Goal: Communication & Community: Ask a question

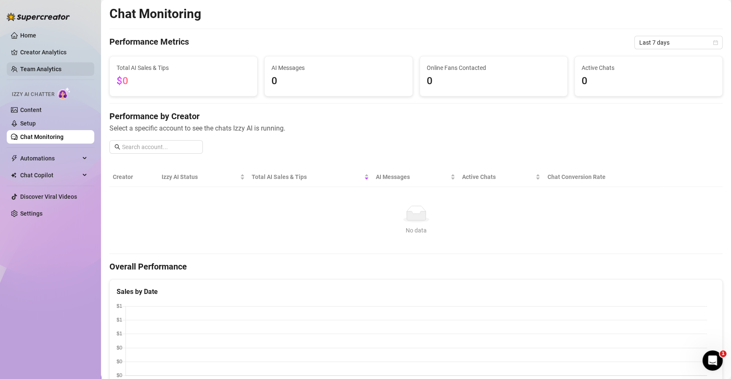
click at [36, 66] on link "Team Analytics" at bounding box center [40, 69] width 41 height 7
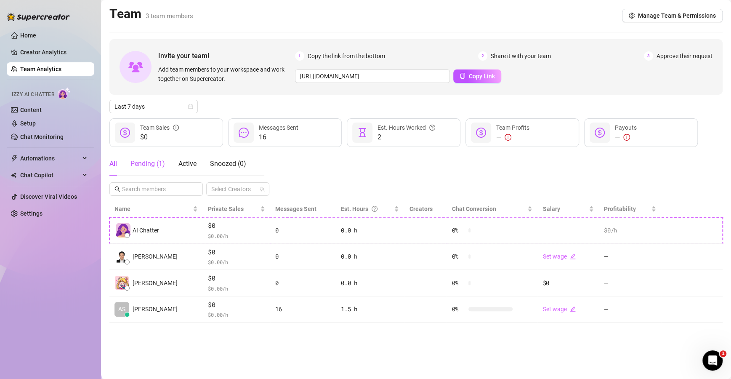
click at [143, 167] on div "Pending ( 1 )" at bounding box center [147, 164] width 34 height 10
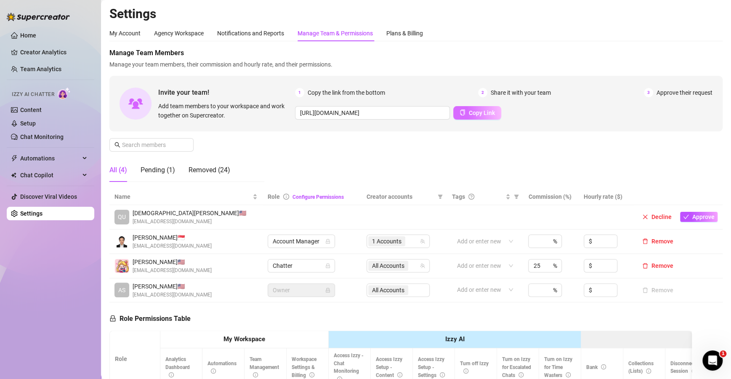
click at [469, 113] on span "Copy Link" at bounding box center [482, 112] width 26 height 7
click at [154, 169] on div "Pending (1)" at bounding box center [157, 170] width 34 height 10
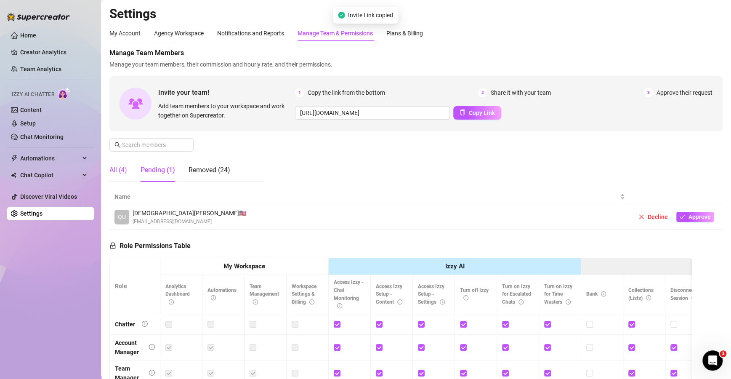
click at [123, 172] on div "All (4)" at bounding box center [118, 170] width 18 height 10
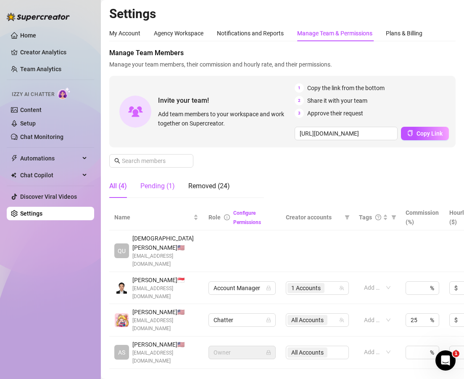
click at [159, 187] on div "Pending (1)" at bounding box center [157, 186] width 34 height 10
click at [160, 182] on div "Pending (1)" at bounding box center [157, 186] width 34 height 10
click at [321, 179] on div "Manage Team Members Manage your team members, their commission and hourly rate,…" at bounding box center [282, 126] width 347 height 156
click at [171, 193] on div "Click to sort ascending" at bounding box center [156, 199] width 66 height 16
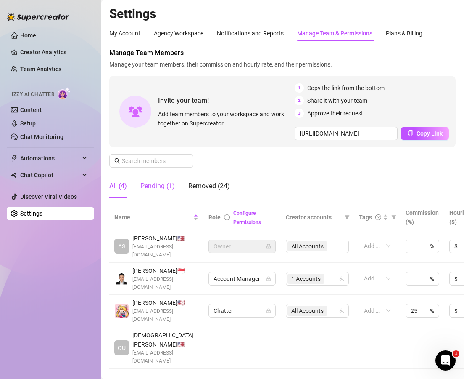
click at [171, 187] on div "Pending (1)" at bounding box center [157, 186] width 34 height 10
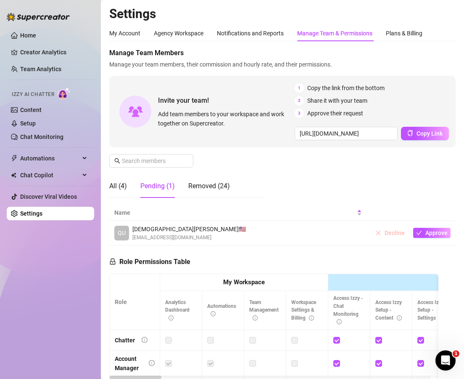
click at [385, 230] on span "Decline" at bounding box center [395, 232] width 20 height 7
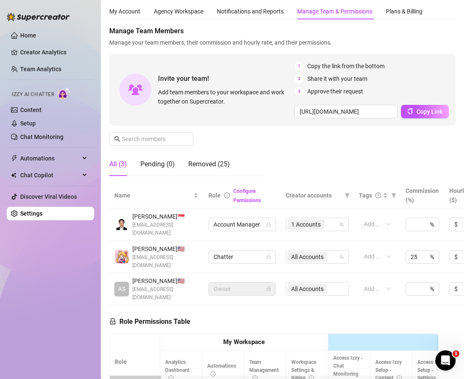
scroll to position [50, 0]
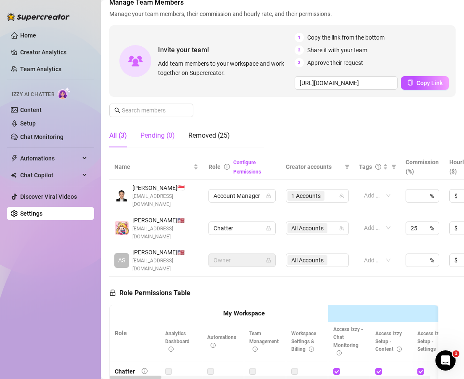
click at [169, 138] on div "Pending (0)" at bounding box center [157, 135] width 34 height 10
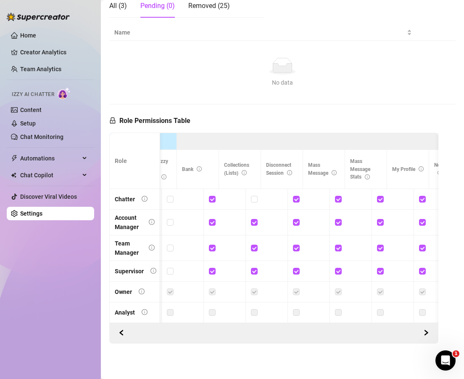
scroll to position [0, 0]
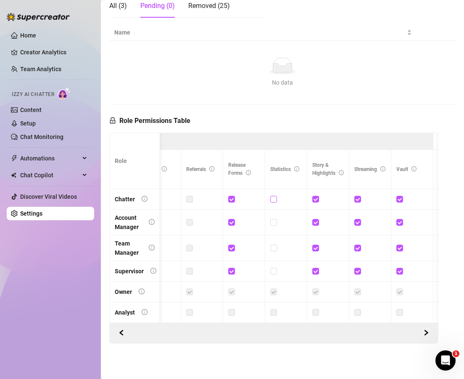
click at [274, 196] on input "checkbox" at bounding box center [273, 199] width 6 height 6
checkbox input "true"
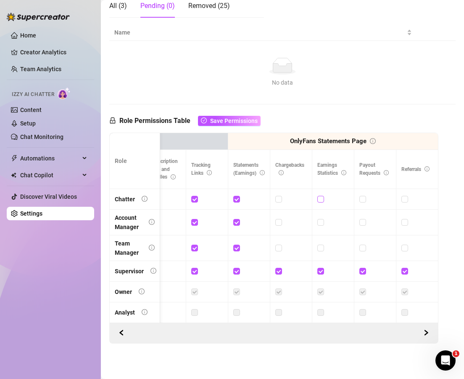
click at [318, 196] on input "checkbox" at bounding box center [321, 199] width 6 height 6
checkbox input "true"
click at [241, 117] on span "Save Permissions" at bounding box center [234, 120] width 48 height 7
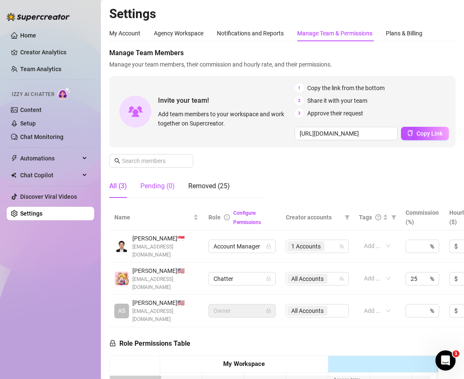
click at [169, 182] on div "Pending (0)" at bounding box center [157, 186] width 34 height 10
click at [162, 180] on div "Pending (0)" at bounding box center [157, 186] width 34 height 24
click at [439, 360] on icon "Open Intercom Messenger" at bounding box center [445, 359] width 14 height 14
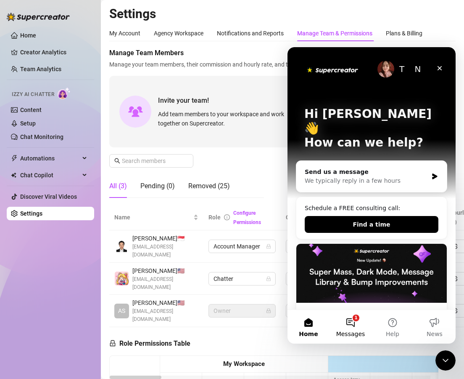
click at [349, 328] on button "1 Messages" at bounding box center [351, 327] width 42 height 34
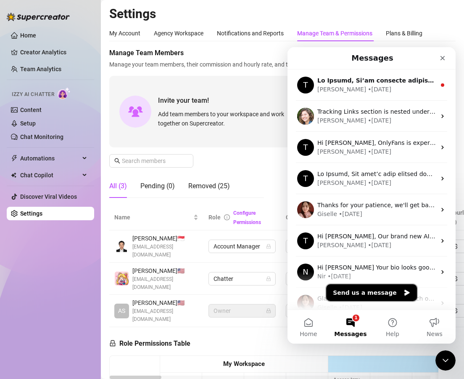
click at [379, 290] on button "Send us a message" at bounding box center [371, 292] width 91 height 17
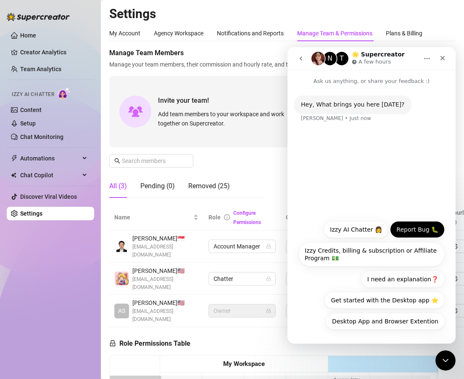
click at [398, 230] on button "Report Bug 🐛" at bounding box center [417, 229] width 55 height 17
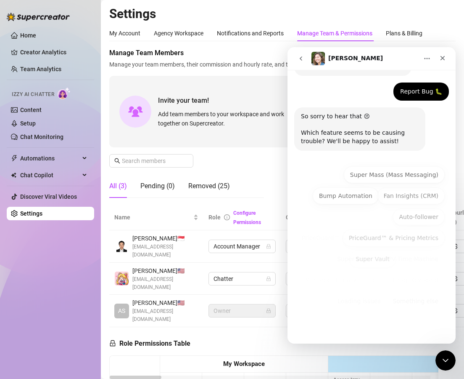
scroll to position [39, 0]
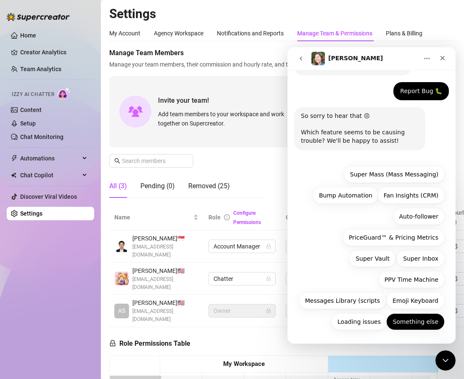
click at [397, 319] on button "Something else" at bounding box center [415, 321] width 58 height 17
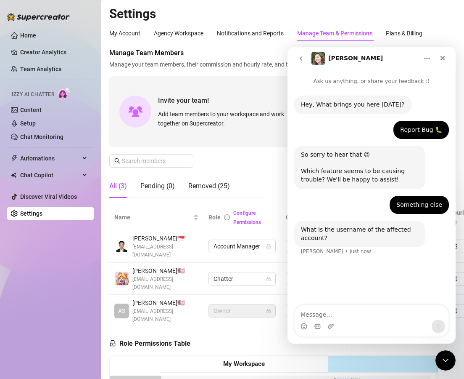
click at [327, 309] on textarea "Message…" at bounding box center [372, 312] width 154 height 14
type textarea "B"
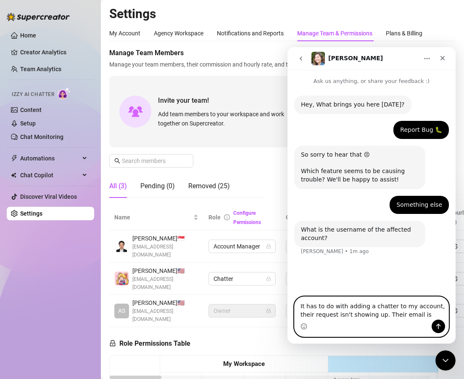
click at [408, 314] on textarea "It has to do with adding a chatter to my account, their request isn't showing u…" at bounding box center [372, 307] width 154 height 23
paste textarea "[EMAIL_ADDRESS][DOMAIN_NAME]"
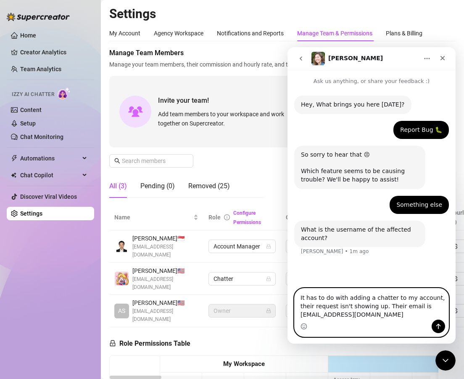
type textarea "It has to do with adding a chatter to my account, their request isn't showing u…"
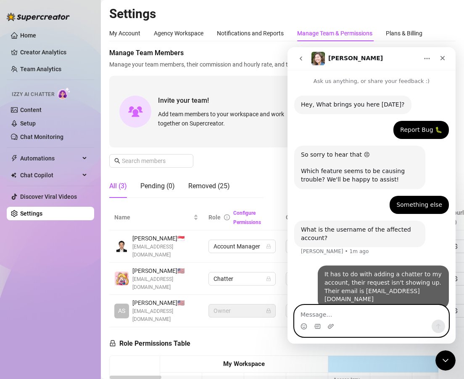
scroll to position [1, 0]
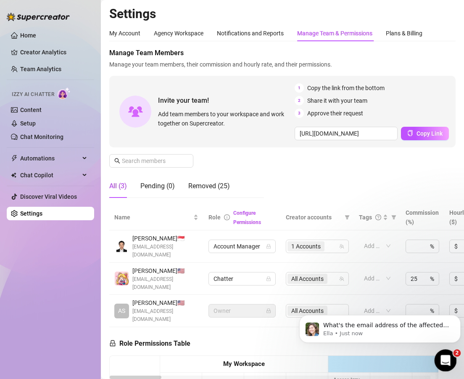
click at [440, 357] on icon "Open Intercom Messenger" at bounding box center [445, 359] width 14 height 14
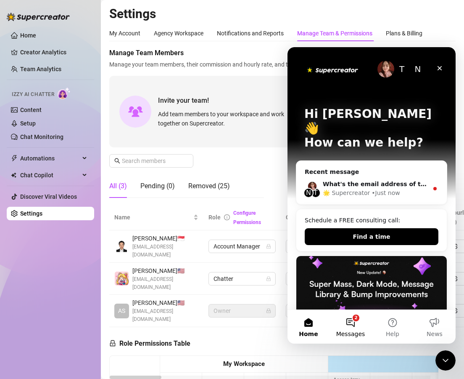
click at [356, 320] on button "2 Messages" at bounding box center [351, 327] width 42 height 34
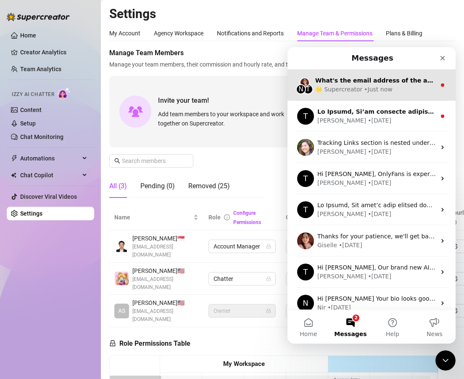
click at [358, 90] on div "🌟 Supercreator" at bounding box center [338, 89] width 47 height 9
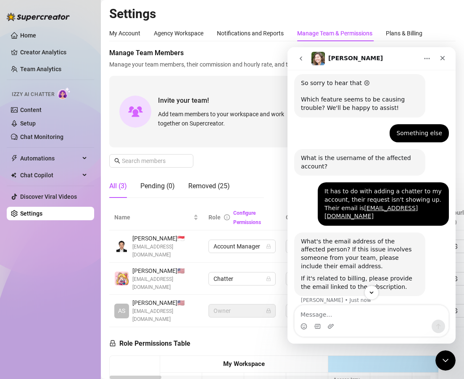
scroll to position [71, 0]
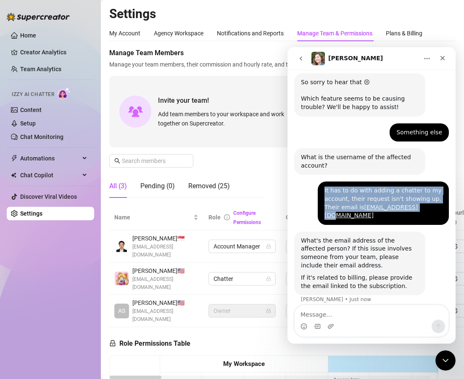
drag, startPoint x: 318, startPoint y: 190, endPoint x: 404, endPoint y: 206, distance: 87.8
click at [404, 206] on div "It has to do with adding a chatter to my account, their request isn't showing u…" at bounding box center [383, 202] width 131 height 43
copy div "It has to do with adding a chatter to my account, their request isn't showing u…"
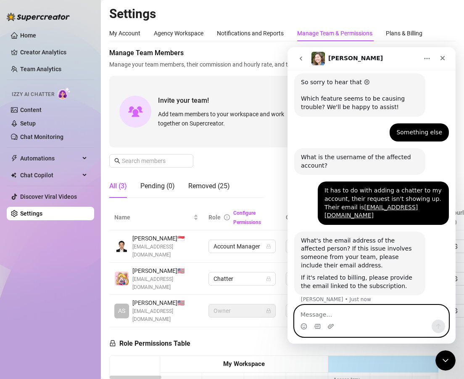
click at [341, 308] on textarea "Message…" at bounding box center [372, 312] width 154 height 14
paste textarea "It has to do with adding a chatter to my account, their request isn't showing u…"
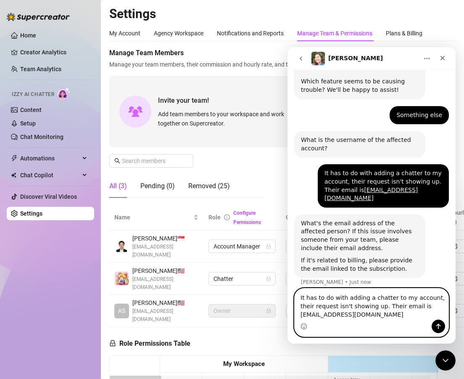
type textarea "It has to do with adding a chatter to my account, their request isn't showing u…"
click at [436, 326] on icon "Send a message…" at bounding box center [438, 326] width 7 height 7
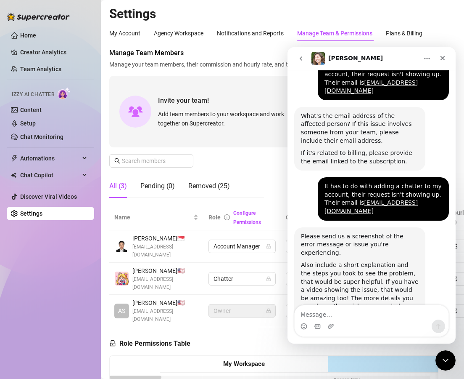
scroll to position [200, 0]
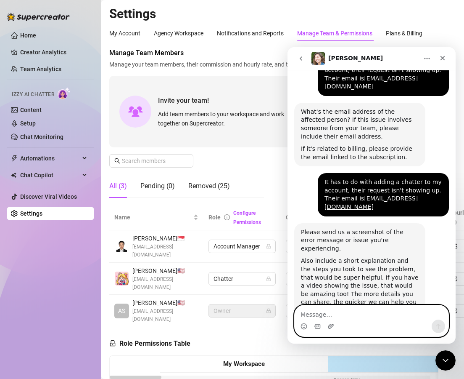
click at [329, 328] on icon "Upload attachment" at bounding box center [331, 326] width 7 height 7
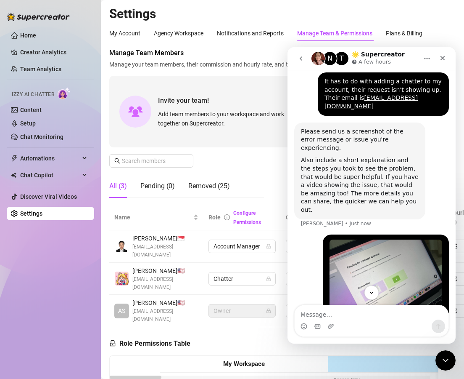
scroll to position [302, 0]
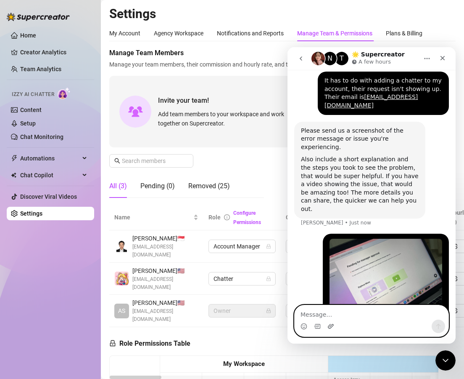
click at [331, 326] on icon "Upload attachment" at bounding box center [331, 326] width 7 height 7
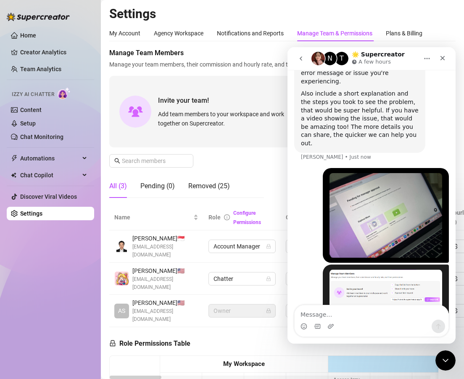
scroll to position [392, 0]
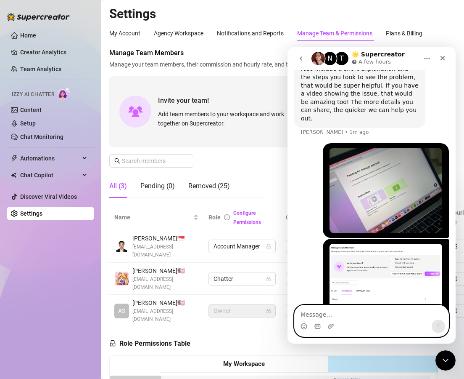
click at [326, 317] on textarea "Message…" at bounding box center [372, 312] width 154 height 14
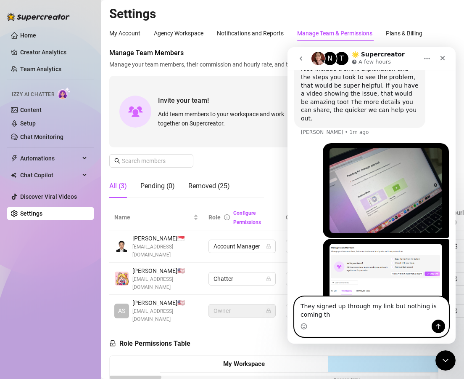
scroll to position [400, 0]
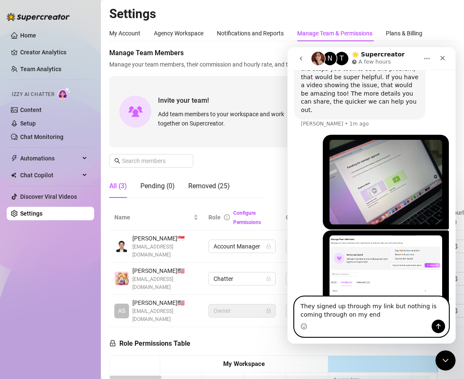
type textarea "They signed up through my link but nothing is coming through on my end."
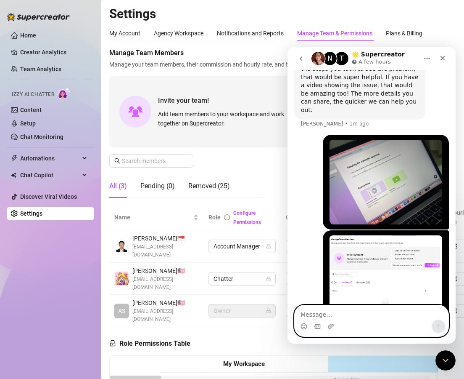
scroll to position [419, 0]
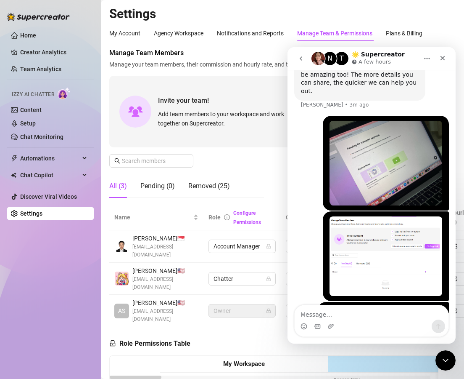
click at [304, 238] on div "Ashley • 2m ago" at bounding box center [371, 256] width 155 height 90
click at [228, 161] on div "Manage Team Members Manage your team members, their commission and hourly rate,…" at bounding box center [282, 126] width 347 height 156
click at [234, 152] on div "Manage Team Members Manage your team members, their commission and hourly rate,…" at bounding box center [282, 126] width 347 height 156
click at [444, 55] on icon "Close" at bounding box center [442, 58] width 7 height 7
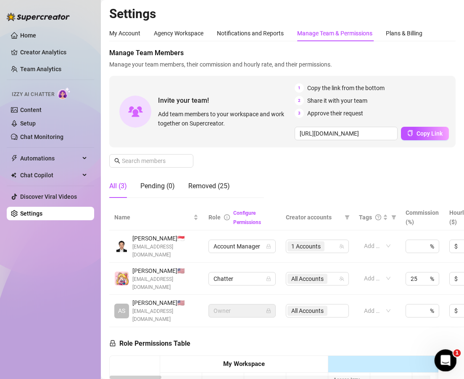
click at [444, 360] on icon "Open Intercom Messenger" at bounding box center [445, 358] width 6 height 7
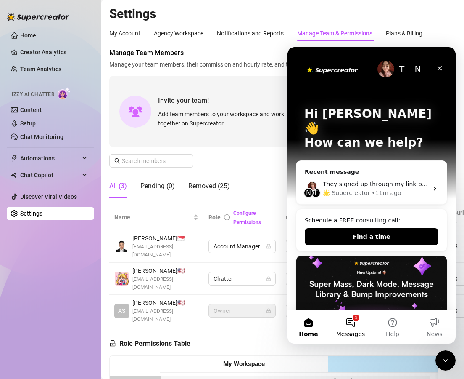
click at [357, 331] on span "Messages" at bounding box center [350, 334] width 29 height 6
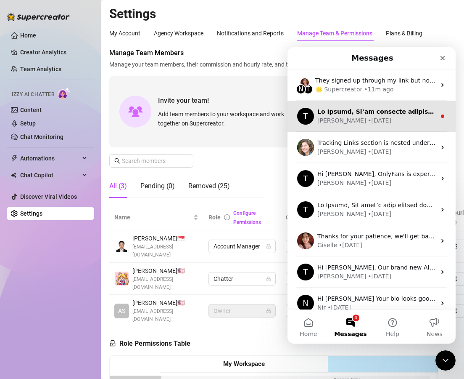
click at [384, 118] on div "[PERSON_NAME] • [DATE]" at bounding box center [377, 120] width 119 height 9
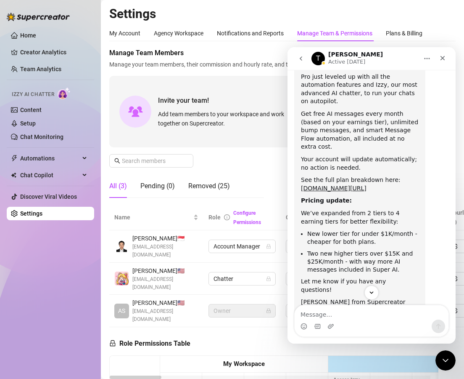
scroll to position [213, 0]
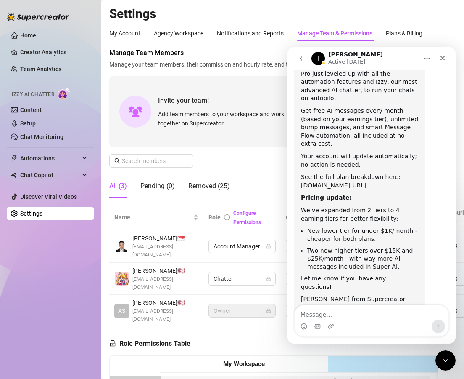
click at [366, 182] on link "[DOMAIN_NAME][URL]" at bounding box center [334, 185] width 66 height 7
click at [31, 37] on link "Home" at bounding box center [28, 35] width 16 height 7
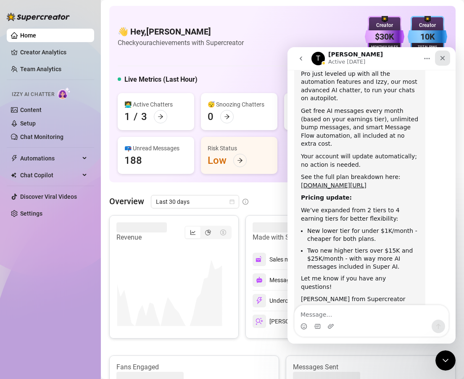
click at [441, 61] on icon "Close" at bounding box center [442, 58] width 7 height 7
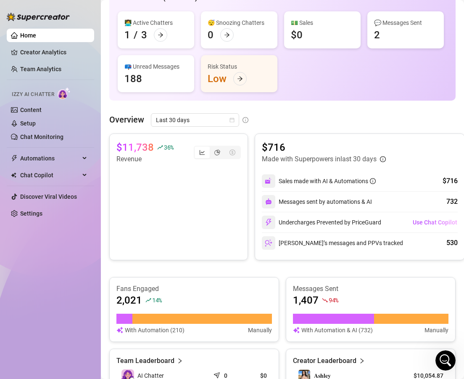
scroll to position [101, 0]
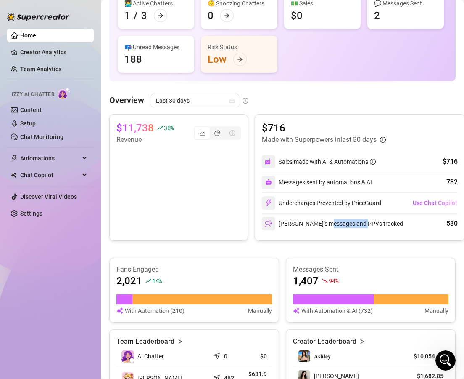
drag, startPoint x: 360, startPoint y: 222, endPoint x: 326, endPoint y: 231, distance: 35.3
click at [326, 231] on div "[PERSON_NAME]’s messages and PPVs tracked 530" at bounding box center [360, 223] width 196 height 20
click at [289, 253] on div "$11,738 36 % Revenue $716 Made with Superpowers in last 30 days Sales made with…" at bounding box center [282, 275] width 347 height 323
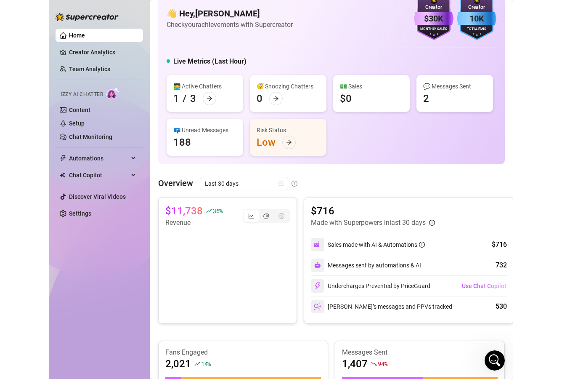
scroll to position [0, 0]
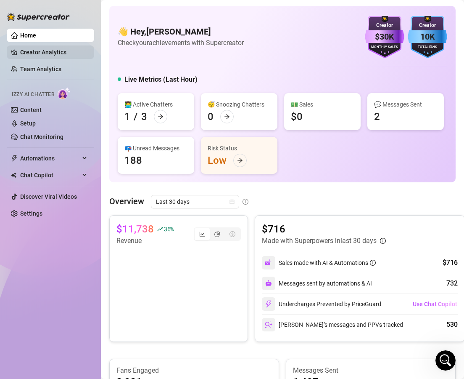
click at [61, 51] on link "Creator Analytics" at bounding box center [53, 51] width 67 height 13
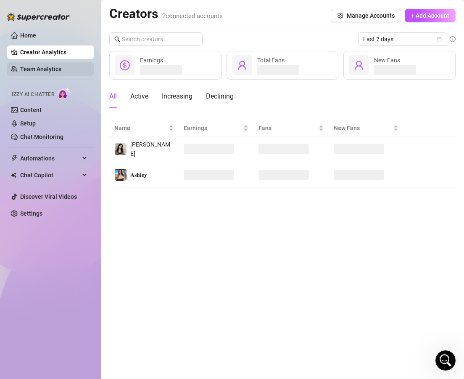
click at [61, 66] on link "Team Analytics" at bounding box center [40, 69] width 41 height 7
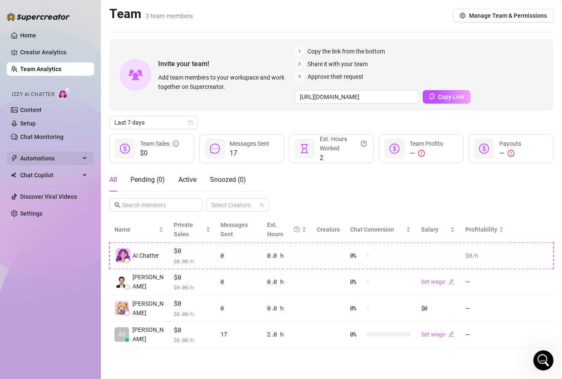
click at [53, 161] on span "Automations" at bounding box center [50, 157] width 60 height 13
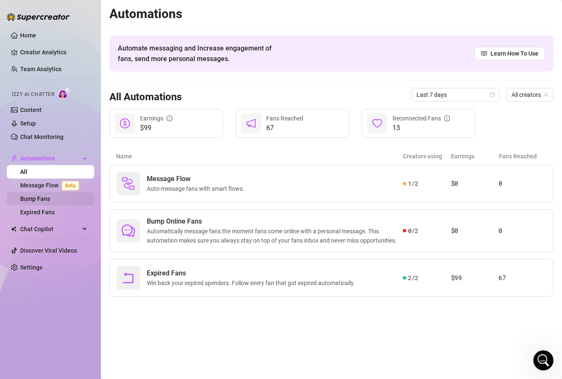
click at [44, 196] on link "Bump Fans" at bounding box center [35, 198] width 30 height 7
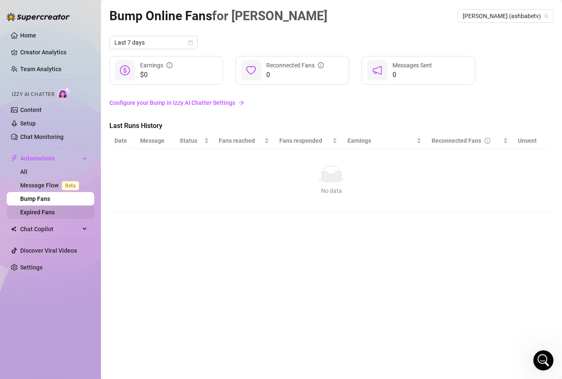
click at [53, 212] on link "Expired Fans" at bounding box center [37, 212] width 34 height 7
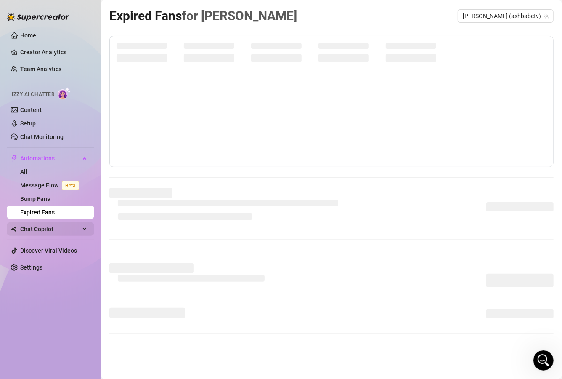
click at [74, 225] on span "Chat Copilot" at bounding box center [50, 228] width 60 height 13
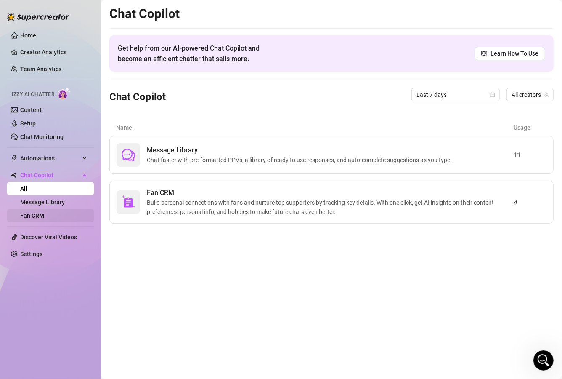
click at [32, 214] on link "Fan CRM" at bounding box center [32, 215] width 24 height 7
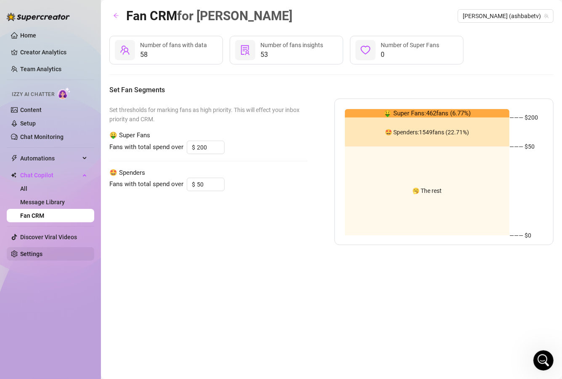
click at [42, 252] on link "Settings" at bounding box center [31, 253] width 22 height 7
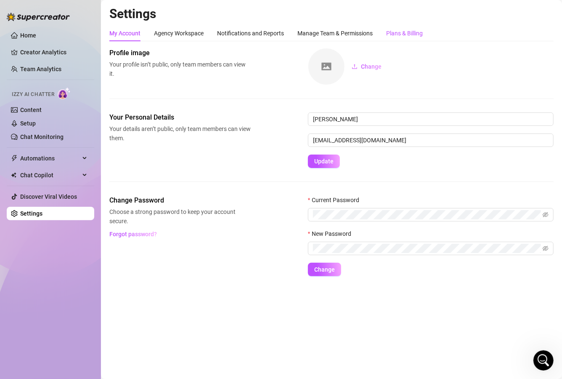
click at [417, 32] on div "Plans & Billing" at bounding box center [404, 33] width 37 height 9
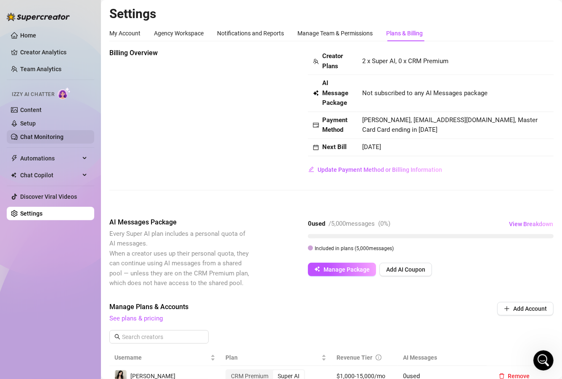
click at [50, 139] on link "Chat Monitoring" at bounding box center [41, 136] width 43 height 7
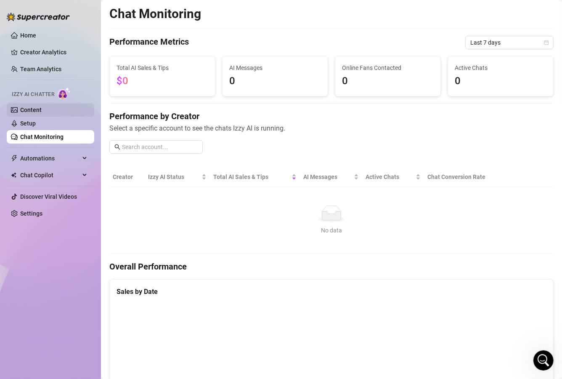
click at [33, 110] on link "Content" at bounding box center [30, 109] width 21 height 7
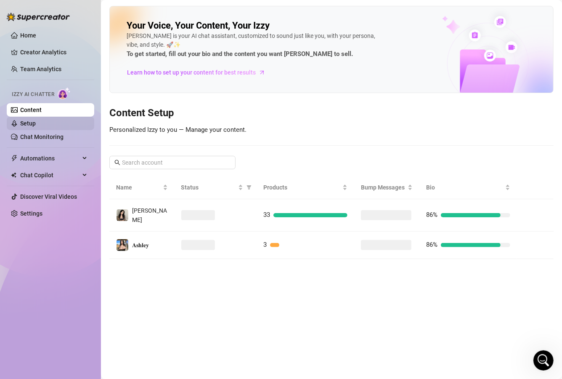
click at [35, 124] on link "Setup" at bounding box center [28, 123] width 16 height 7
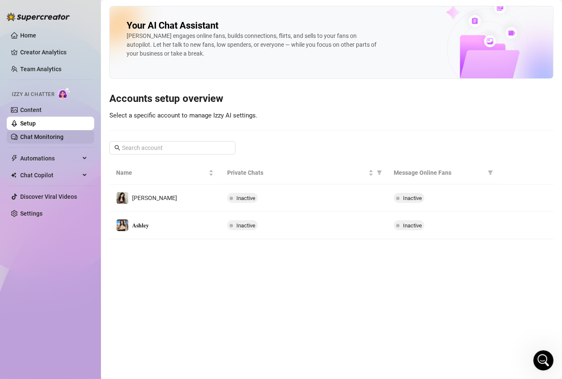
click at [37, 137] on link "Chat Monitoring" at bounding box center [41, 136] width 43 height 7
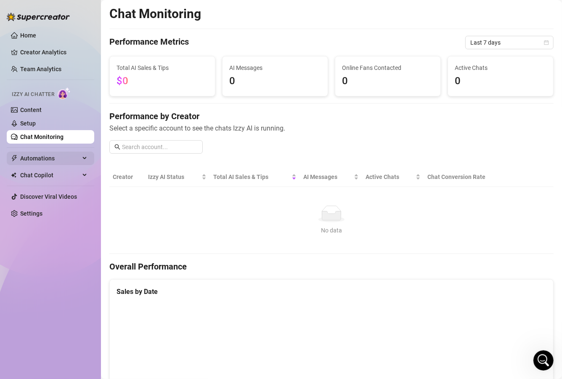
click at [37, 162] on span "Automations" at bounding box center [50, 157] width 60 height 13
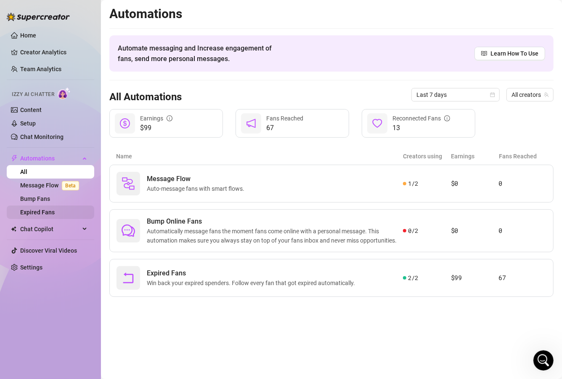
click at [47, 215] on link "Expired Fans" at bounding box center [37, 212] width 34 height 7
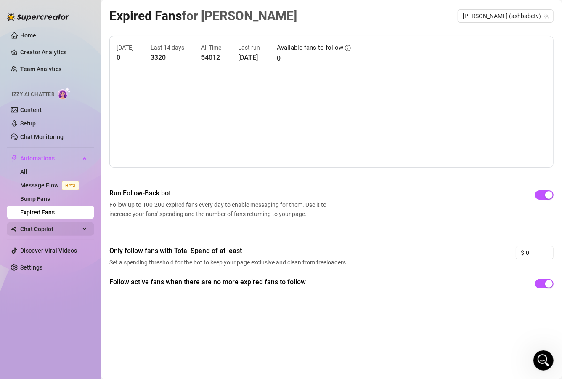
click at [39, 225] on span "Chat Copilot" at bounding box center [50, 228] width 60 height 13
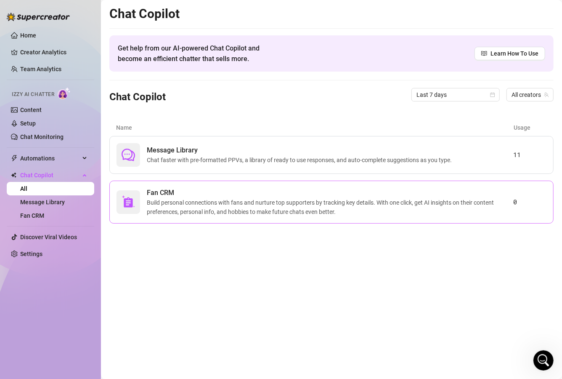
click at [371, 209] on span "Build personal connections with fans and nurture top supporters by tracking key…" at bounding box center [330, 207] width 366 height 19
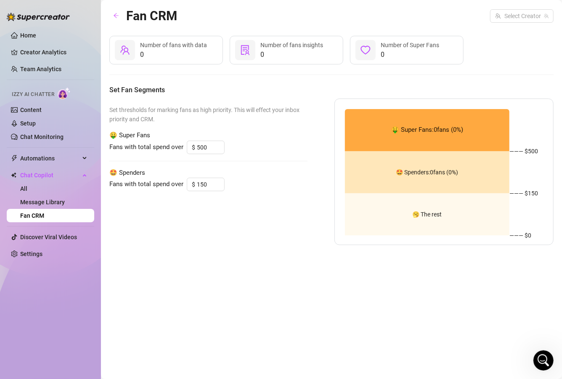
click at [163, 56] on span "0" at bounding box center [173, 55] width 67 height 10
click at [300, 54] on span "0" at bounding box center [291, 55] width 63 height 10
click at [355, 52] on div "0 Number of Super Fans" at bounding box center [407, 50] width 114 height 29
click at [464, 14] on input "search" at bounding box center [518, 16] width 46 height 13
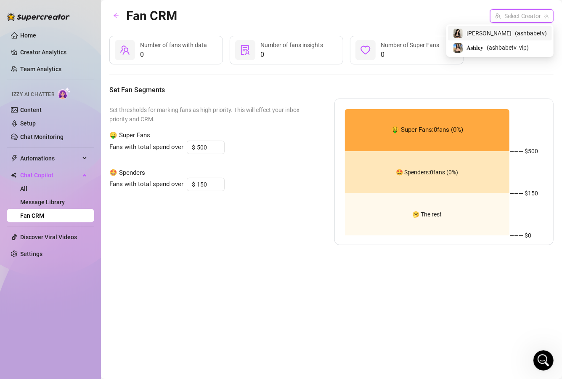
click at [464, 38] on div "[PERSON_NAME] ( ashbabetv )" at bounding box center [500, 33] width 94 height 10
type input "200"
type input "50"
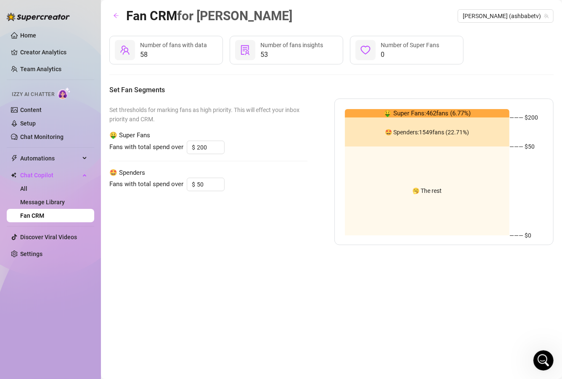
click at [464, 24] on div "Fan CRM for [PERSON_NAME] (ashbabetv)" at bounding box center [331, 16] width 444 height 20
click at [464, 20] on span "[PERSON_NAME] (ashbabetv)" at bounding box center [506, 16] width 86 height 13
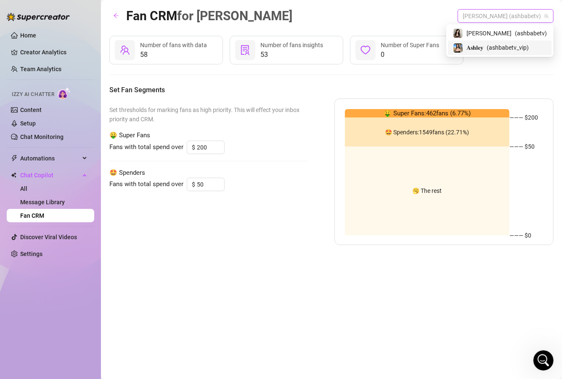
click at [464, 47] on span "( ashbabetv_vip )" at bounding box center [508, 47] width 42 height 9
type input "500"
type input "150"
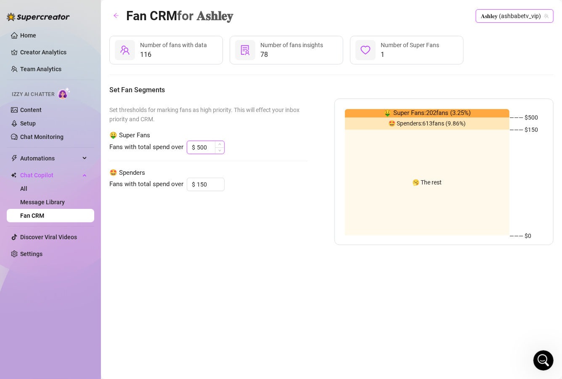
click at [199, 150] on input "500" at bounding box center [210, 147] width 27 height 13
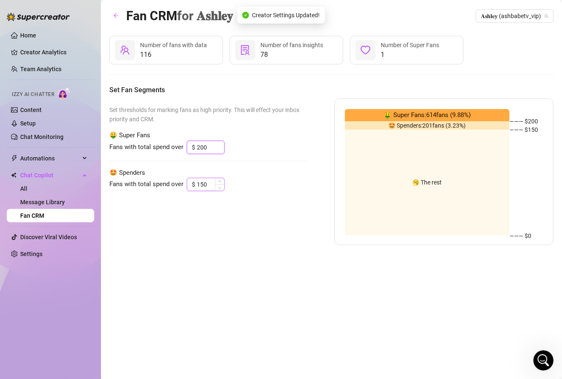
type input "200"
click at [199, 183] on input "150" at bounding box center [210, 184] width 27 height 13
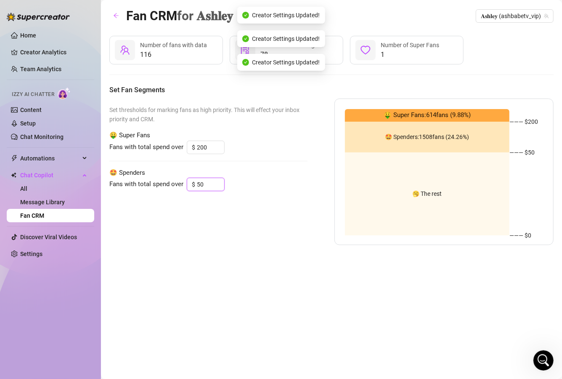
type input "50"
click at [244, 188] on div "Fans with total spend over $ 50" at bounding box center [208, 183] width 198 height 13
click at [377, 53] on div "1 Number of Super Fans" at bounding box center [407, 50] width 114 height 29
click at [393, 61] on div "1 Number of Super Fans" at bounding box center [407, 50] width 114 height 29
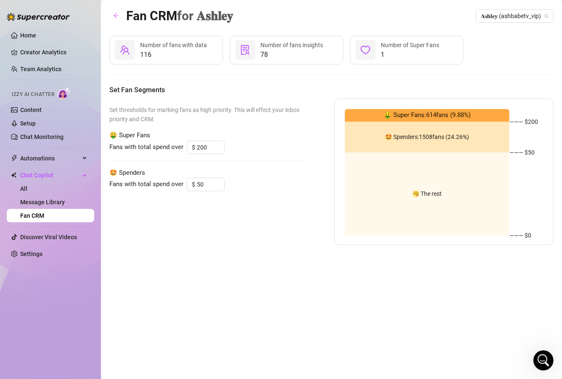
click at [369, 52] on icon "heart" at bounding box center [365, 50] width 10 height 10
click at [257, 55] on div "78 Number of fans insights" at bounding box center [287, 50] width 114 height 29
drag, startPoint x: 249, startPoint y: 50, endPoint x: 258, endPoint y: 50, distance: 9.3
click at [251, 50] on div at bounding box center [245, 50] width 20 height 20
click at [275, 50] on span "78" at bounding box center [291, 55] width 63 height 10
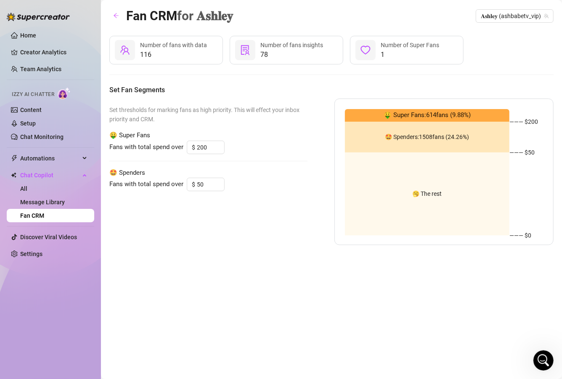
drag, startPoint x: 259, startPoint y: 61, endPoint x: 190, endPoint y: 58, distance: 69.5
click at [258, 61] on div "78 Number of fans insights" at bounding box center [287, 50] width 114 height 29
click at [183, 58] on span "116" at bounding box center [173, 55] width 67 height 10
click at [45, 201] on link "Message Library" at bounding box center [42, 202] width 45 height 7
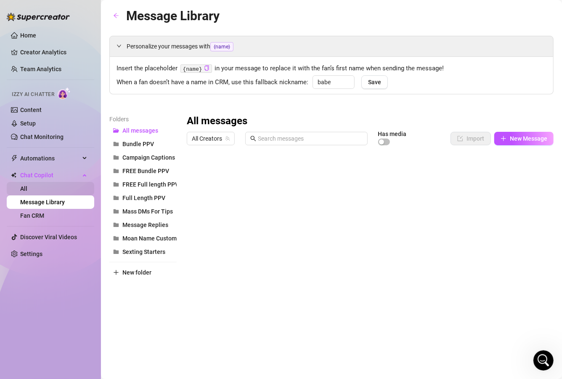
click at [27, 185] on link "All" at bounding box center [23, 188] width 7 height 7
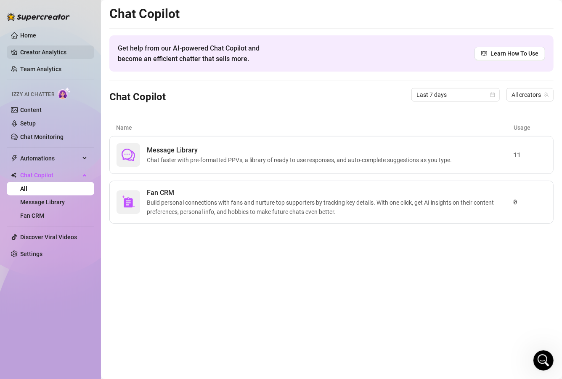
click at [63, 50] on link "Creator Analytics" at bounding box center [53, 51] width 67 height 13
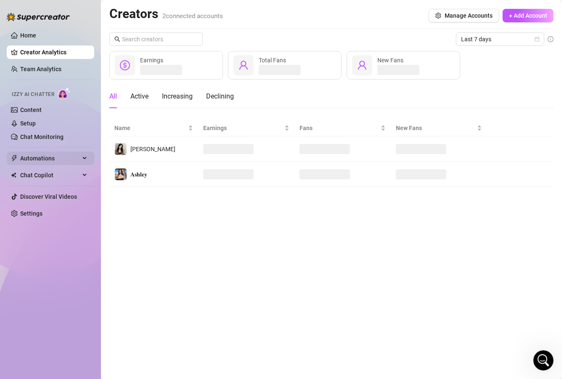
click at [64, 156] on span "Automations" at bounding box center [50, 157] width 60 height 13
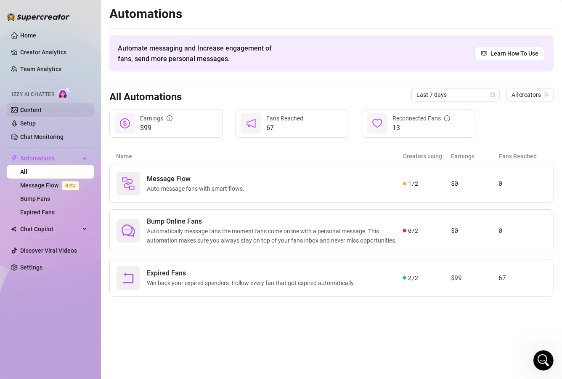
click at [37, 109] on link "Content" at bounding box center [30, 109] width 21 height 7
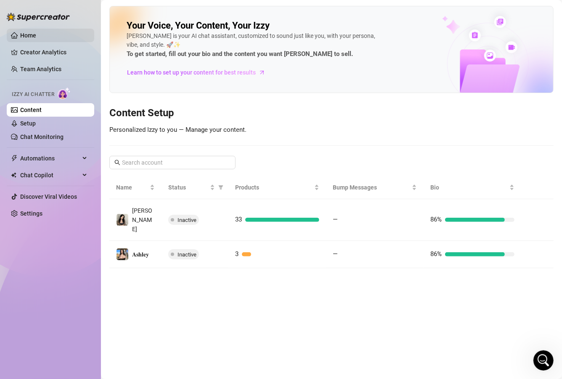
click at [36, 38] on link "Home" at bounding box center [28, 35] width 16 height 7
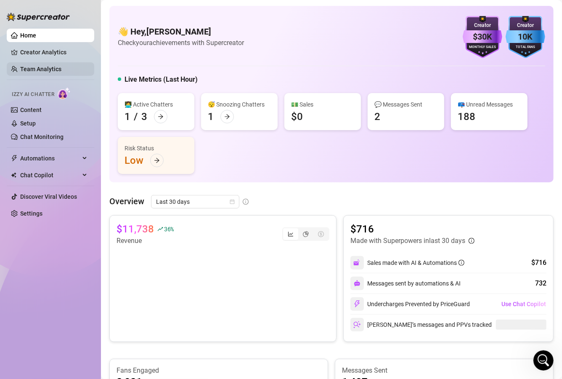
click at [61, 66] on link "Team Analytics" at bounding box center [40, 69] width 41 height 7
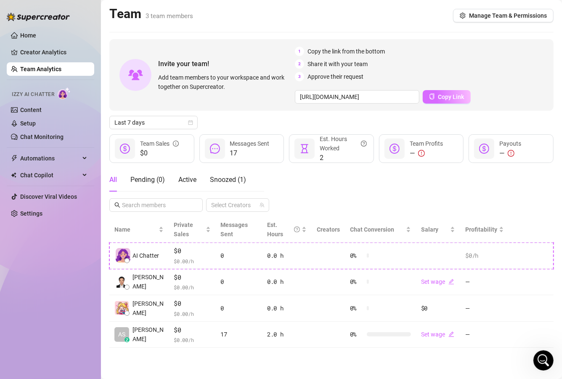
click at [446, 97] on span "Copy Link" at bounding box center [451, 96] width 26 height 7
